Goal: Information Seeking & Learning: Understand process/instructions

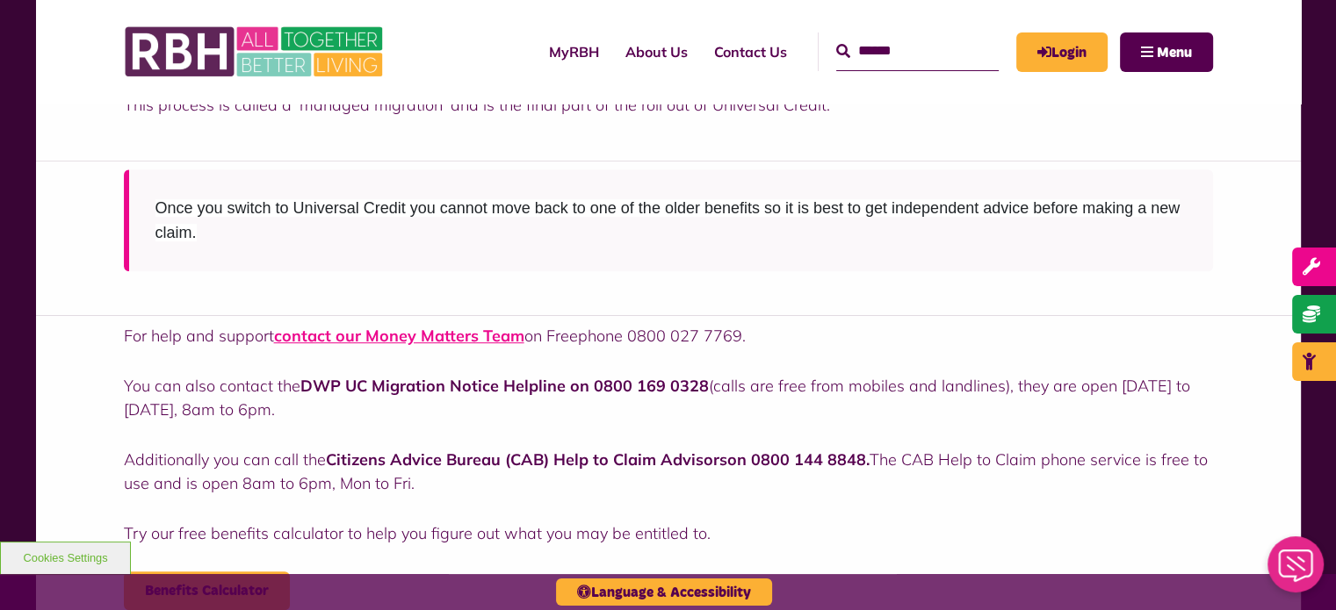
scroll to position [899, 0]
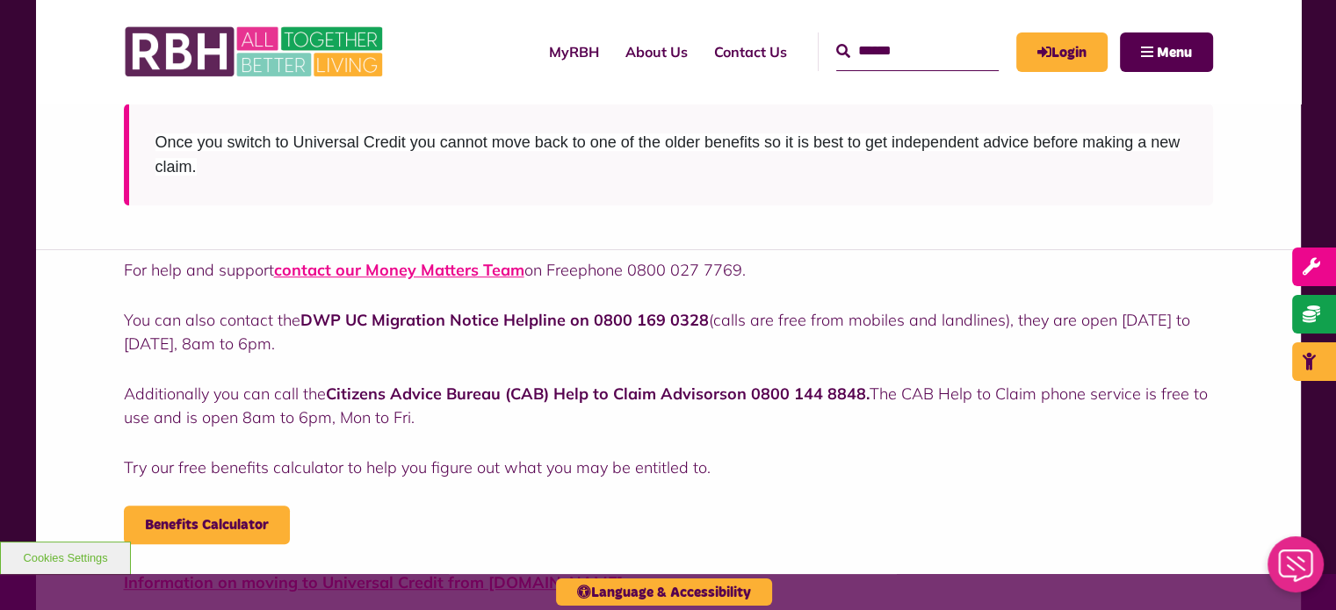
drag, startPoint x: 585, startPoint y: 314, endPoint x: 703, endPoint y: 314, distance: 117.7
click at [703, 314] on strong "DWP UC Migration Notice Helpline on 0800 169 0328" at bounding box center [504, 320] width 408 height 20
copy strong "0800 169 0328"
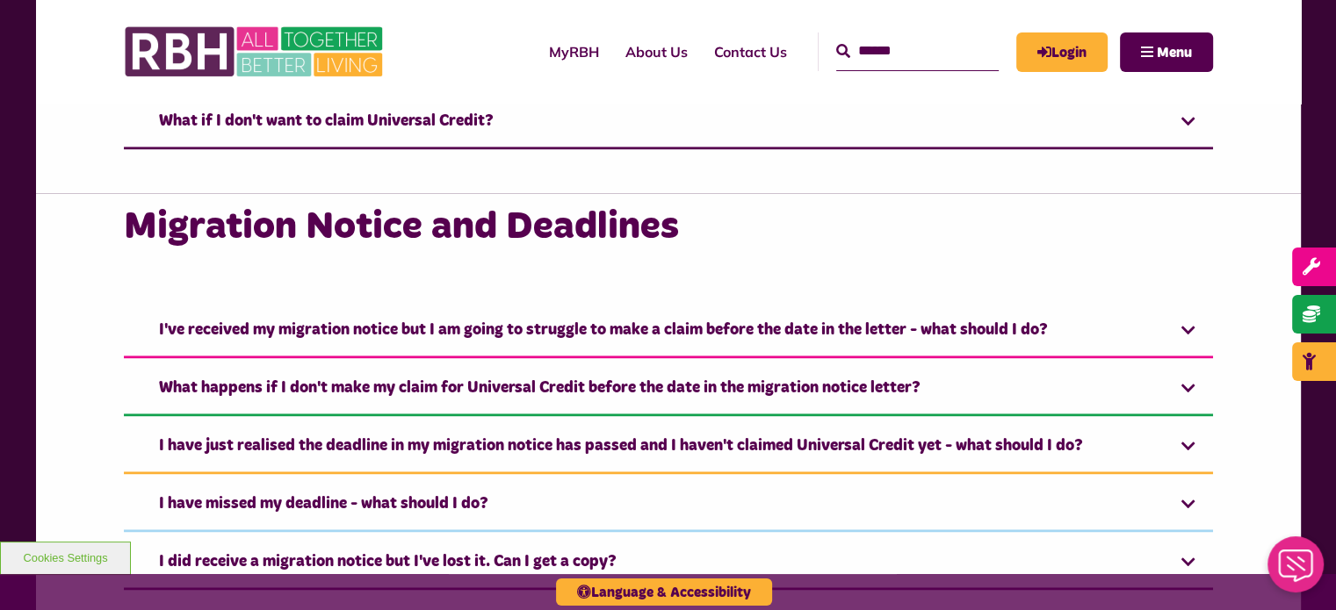
scroll to position [2759, 0]
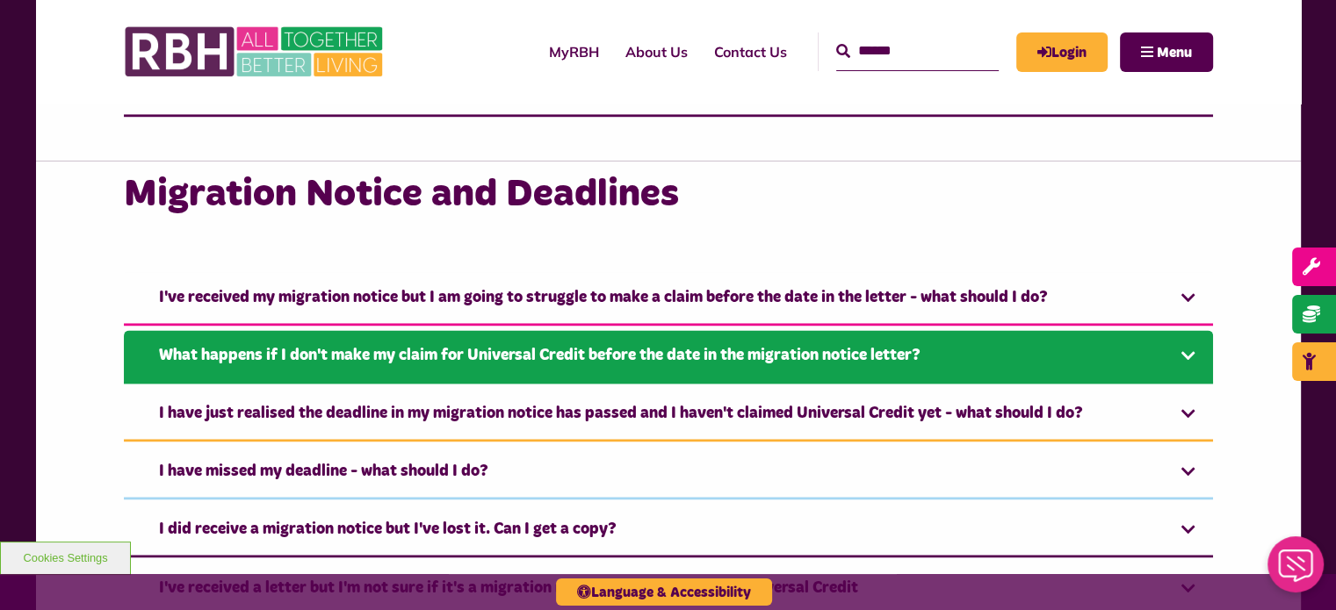
click at [1038, 356] on link "What happens if I don't make my claim for Universal Credit before the date in t…" at bounding box center [668, 357] width 1089 height 54
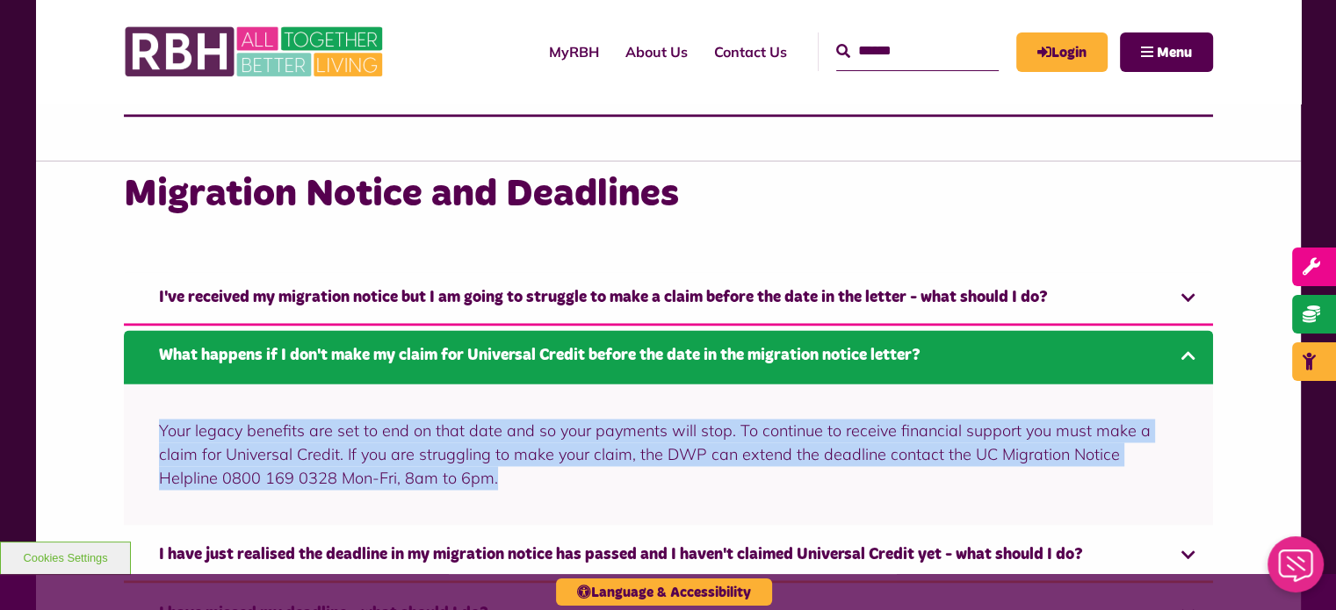
drag, startPoint x: 154, startPoint y: 417, endPoint x: 411, endPoint y: 490, distance: 267.5
click at [452, 495] on div "Your legacy benefits are set to end on that date and so your payments will stop…" at bounding box center [668, 454] width 1089 height 141
copy p "Your legacy benefits are set to end on that date and so your payments will stop…"
click at [161, 419] on p "Your legacy benefits are set to end on that date and so your payments will stop…" at bounding box center [668, 454] width 1019 height 71
drag, startPoint x: 157, startPoint y: 417, endPoint x: 465, endPoint y: 481, distance: 314.0
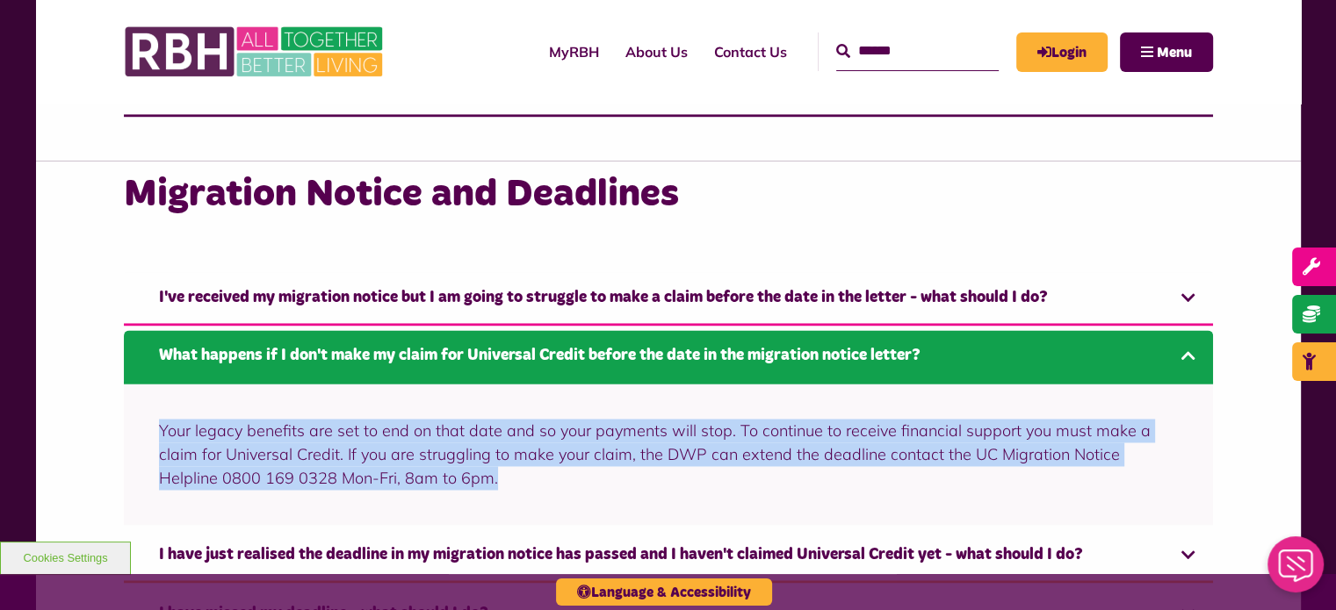
click at [465, 481] on div "Your legacy benefits are set to end on that date and so your payments will stop…" at bounding box center [668, 454] width 1089 height 141
copy p "Your legacy benefits are set to end on that date and so your payments will stop…"
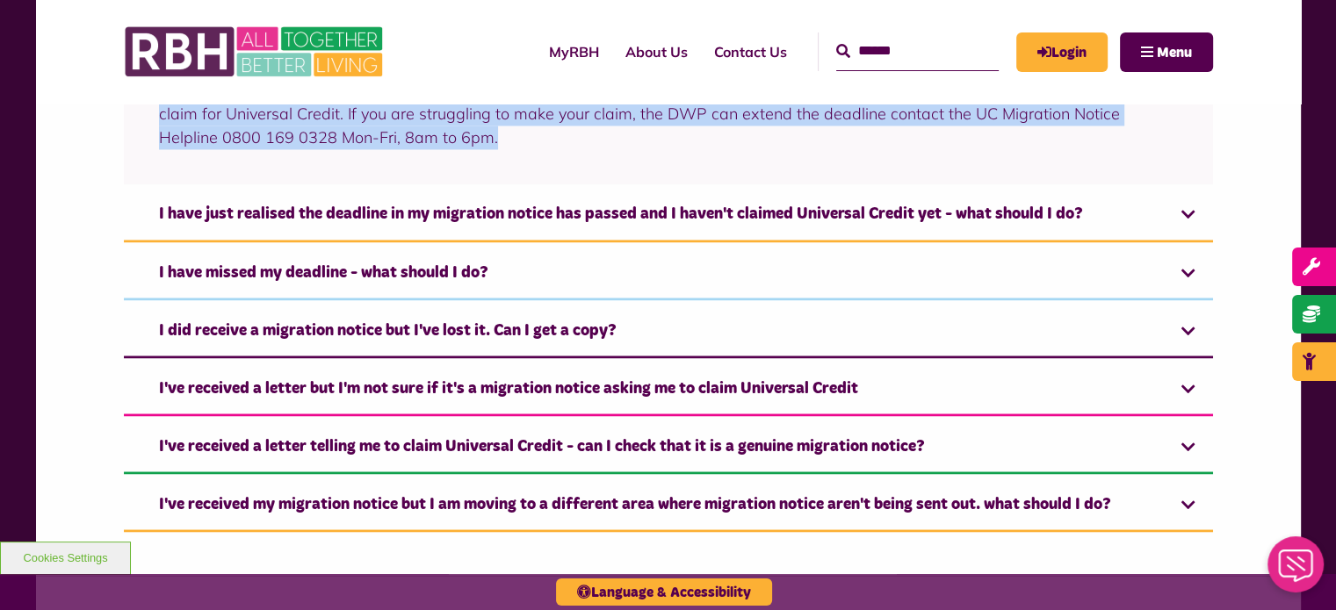
scroll to position [3141, 0]
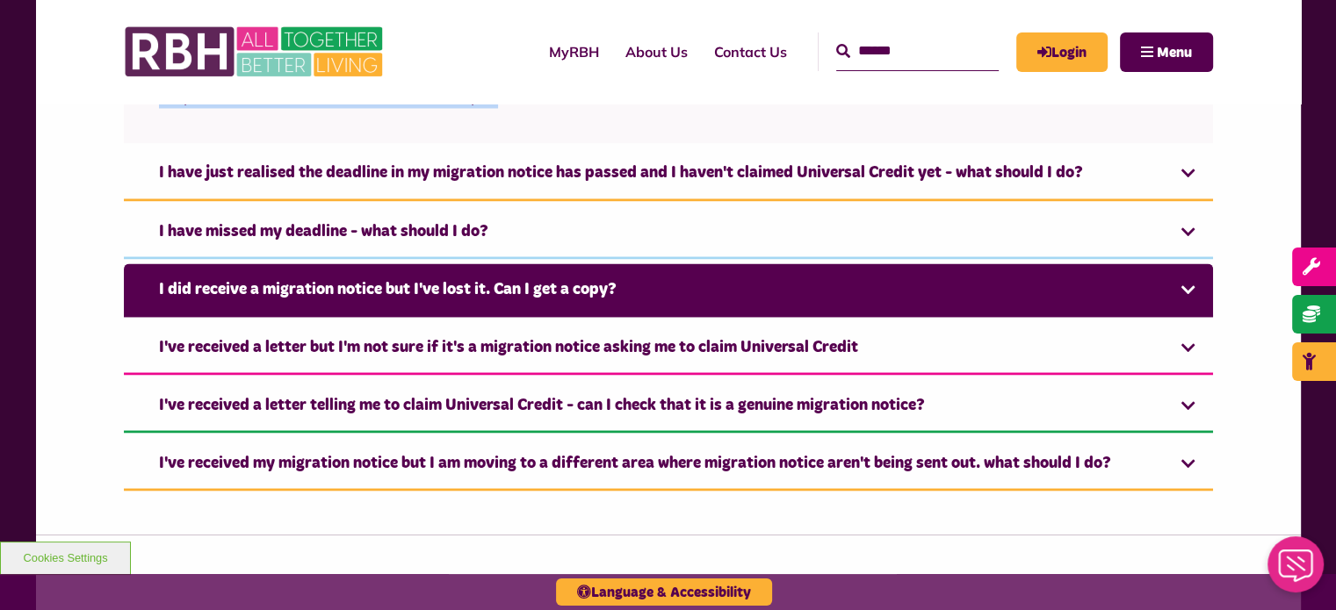
click at [545, 289] on link "I did receive a migration notice but I've lost it. Can I get a copy?" at bounding box center [668, 291] width 1089 height 54
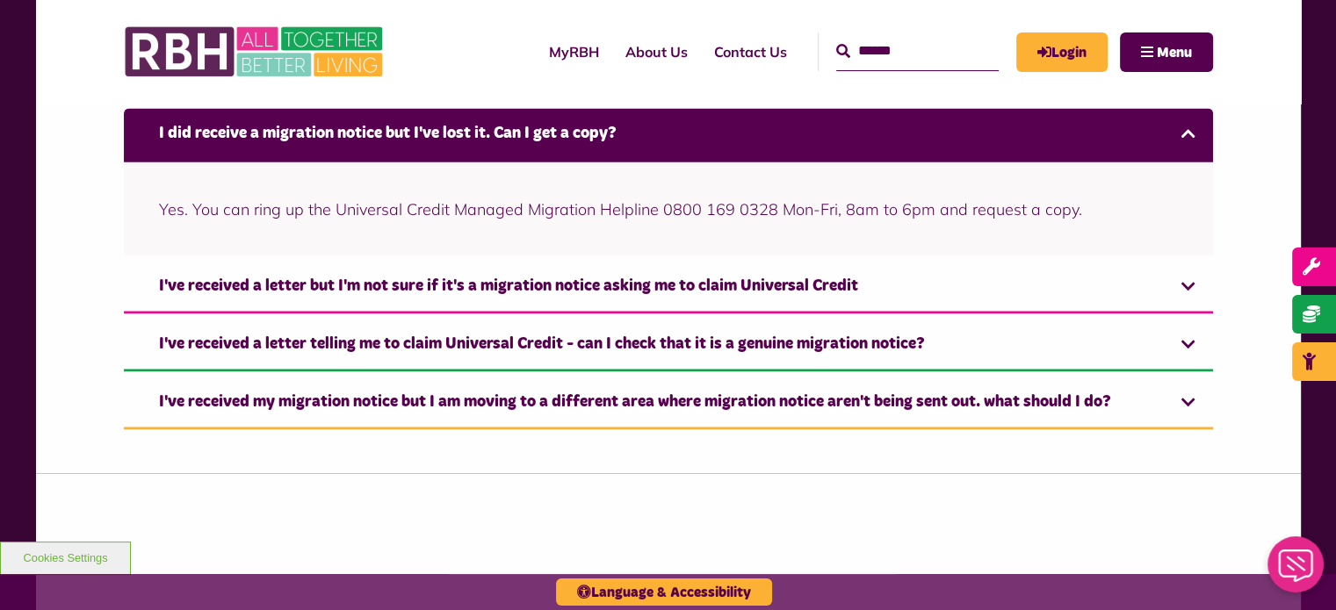
scroll to position [3176, 0]
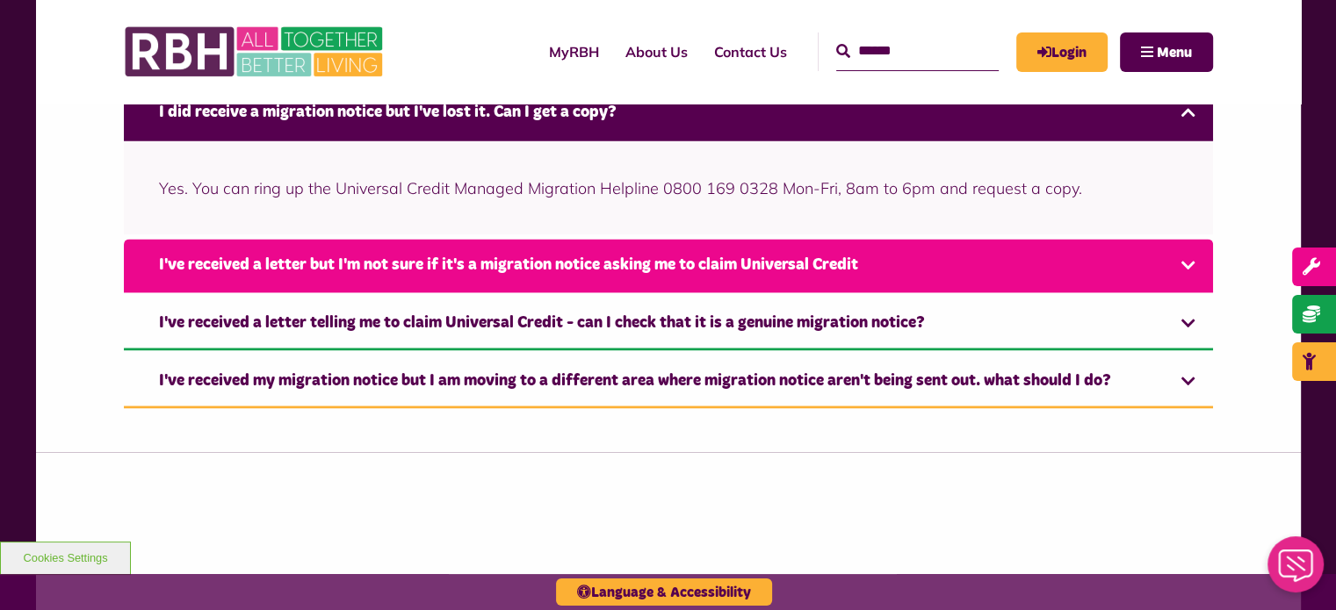
click at [881, 259] on link "I've received a letter but I'm not sure if it's a migration notice asking me to…" at bounding box center [668, 266] width 1089 height 54
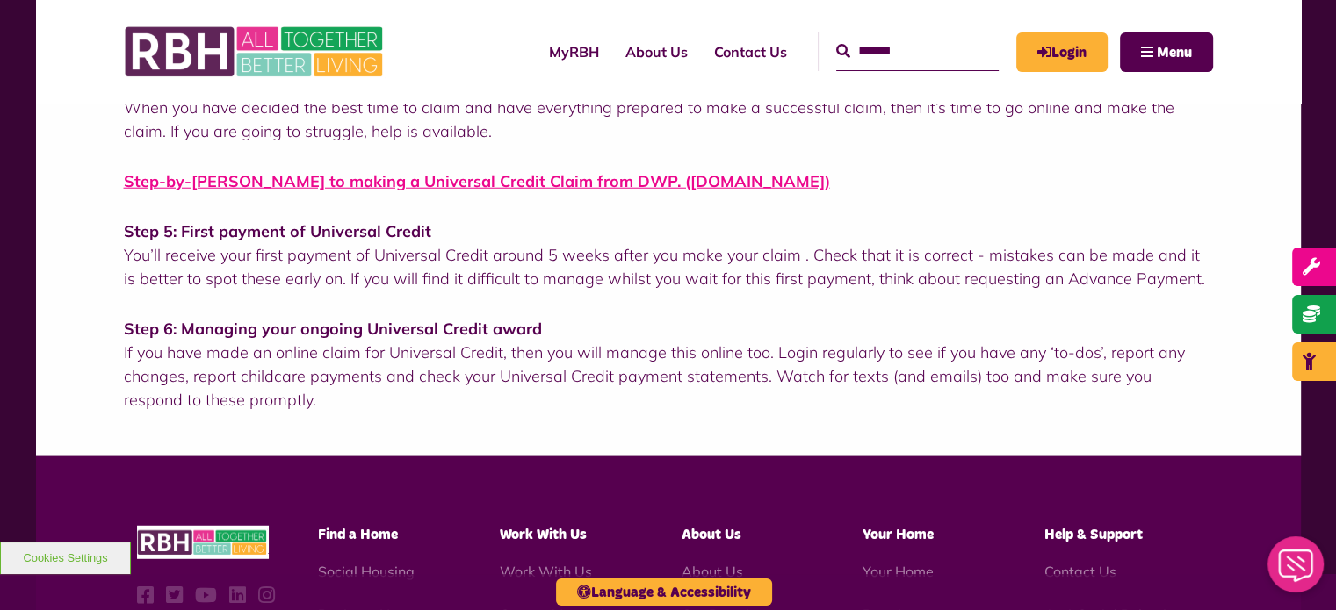
scroll to position [4631, 0]
